Goal: Information Seeking & Learning: Learn about a topic

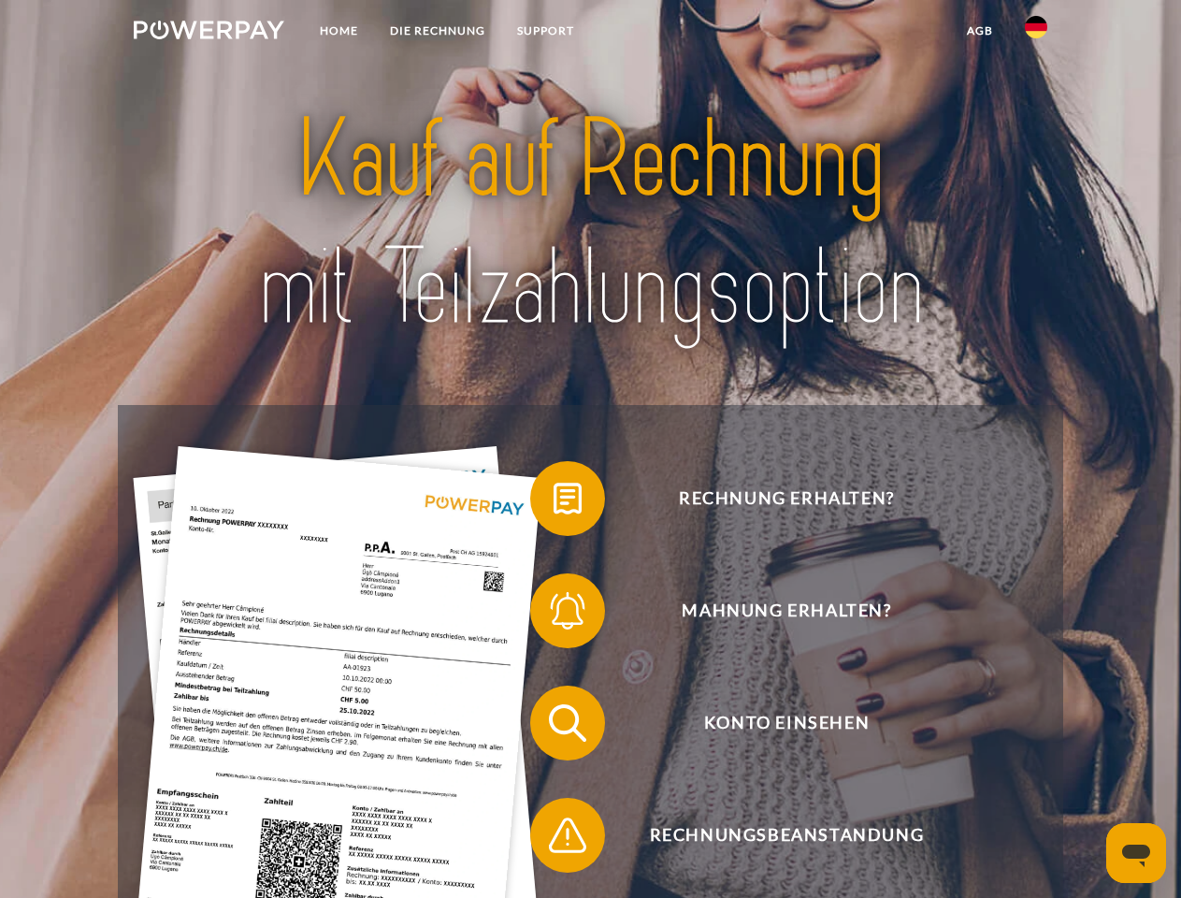
click at [209, 33] on img at bounding box center [209, 30] width 151 height 19
click at [1036, 33] on img at bounding box center [1036, 27] width 22 height 22
click at [979, 31] on link "agb" at bounding box center [980, 31] width 58 height 34
click at [554, 502] on span at bounding box center [540, 499] width 94 height 94
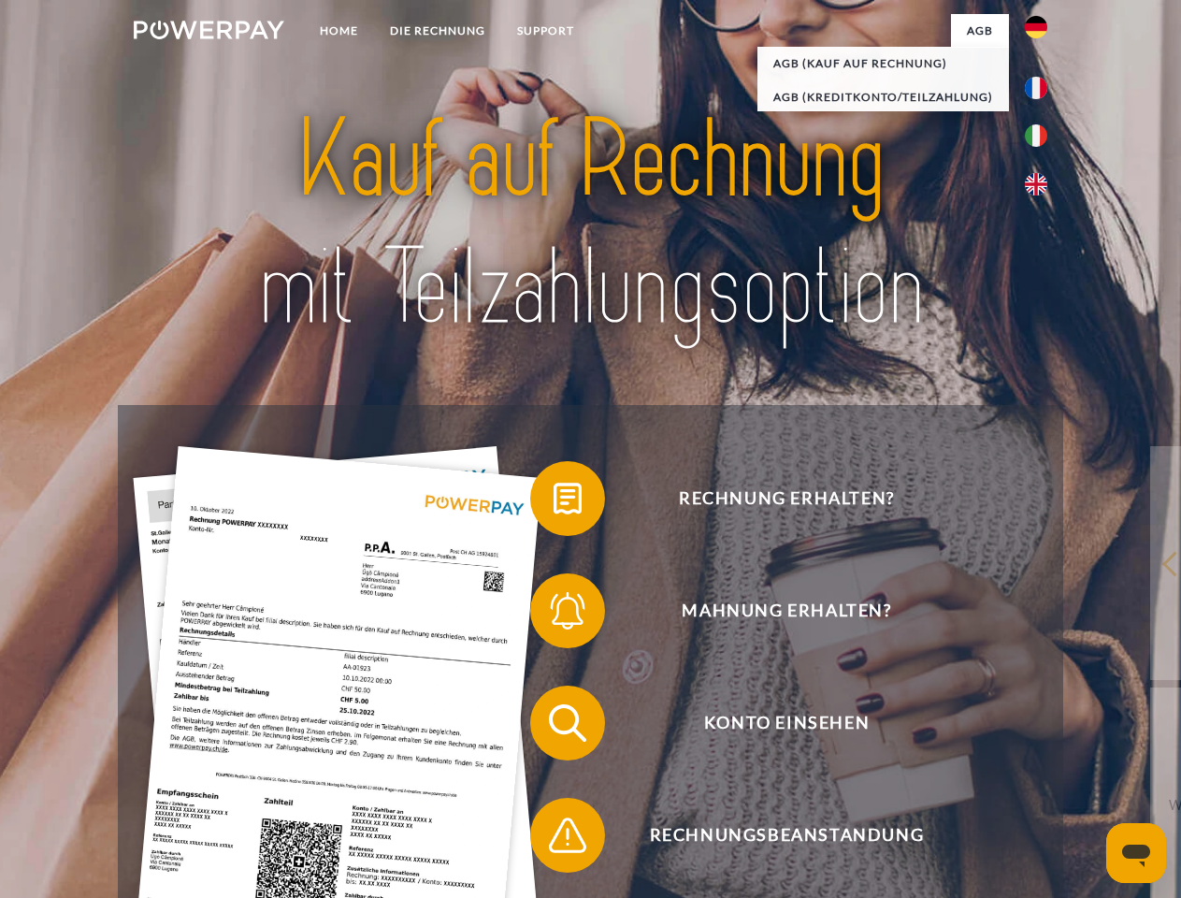
click at [554, 614] on span at bounding box center [540, 611] width 94 height 94
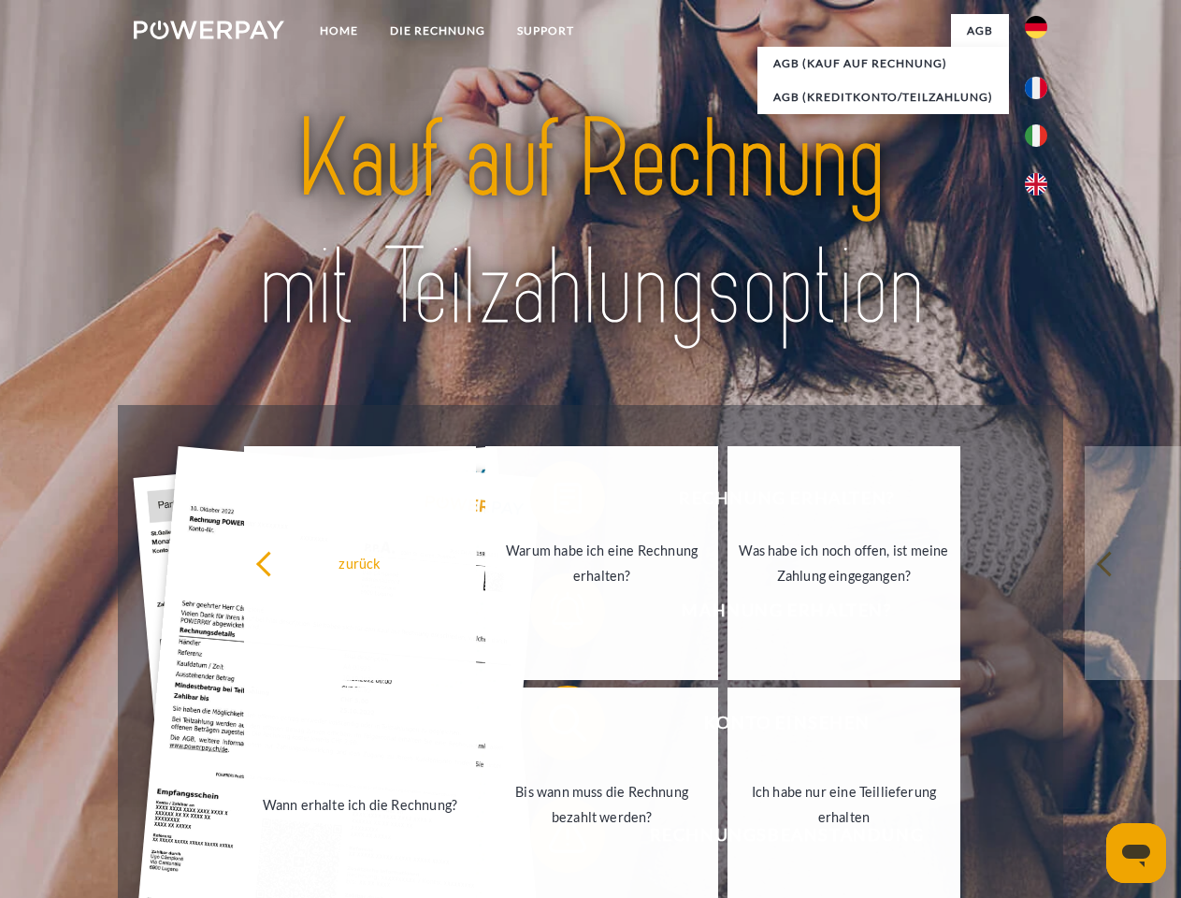
click at [554, 727] on link "Bis wann muss die Rechnung bezahlt werden?" at bounding box center [601, 804] width 233 height 234
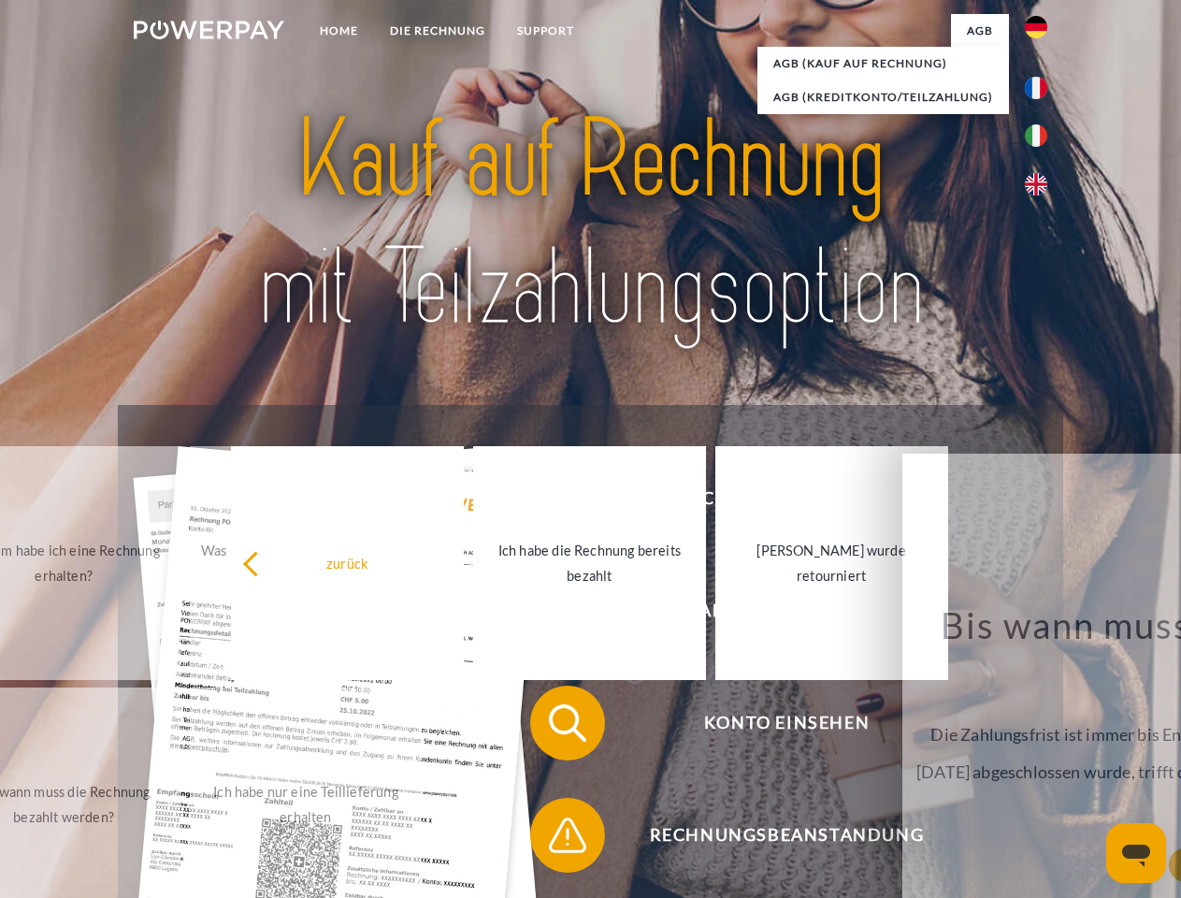
click at [554, 839] on span at bounding box center [540, 835] width 94 height 94
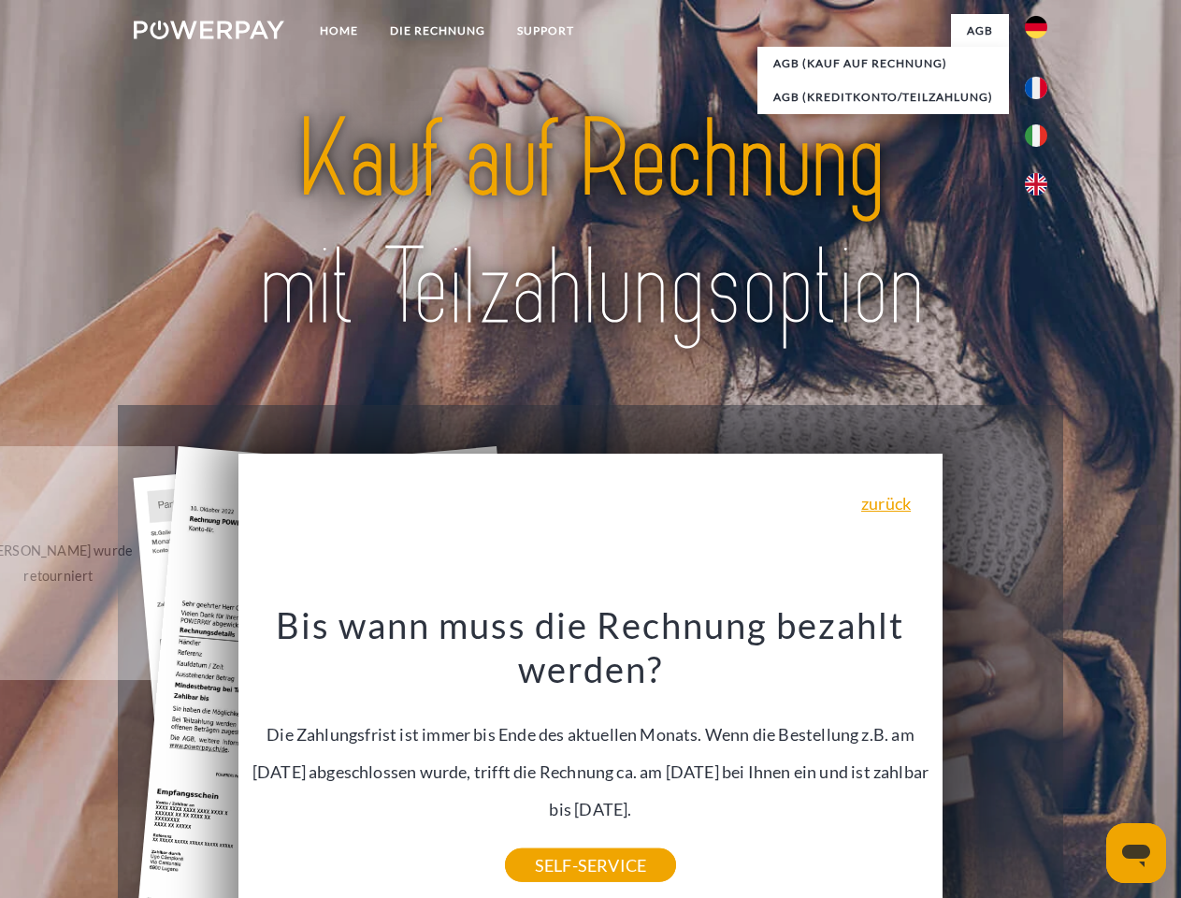
click at [1136, 853] on icon "Messaging-Fenster öffnen" at bounding box center [1136, 855] width 28 height 22
